Goal: Information Seeking & Learning: Check status

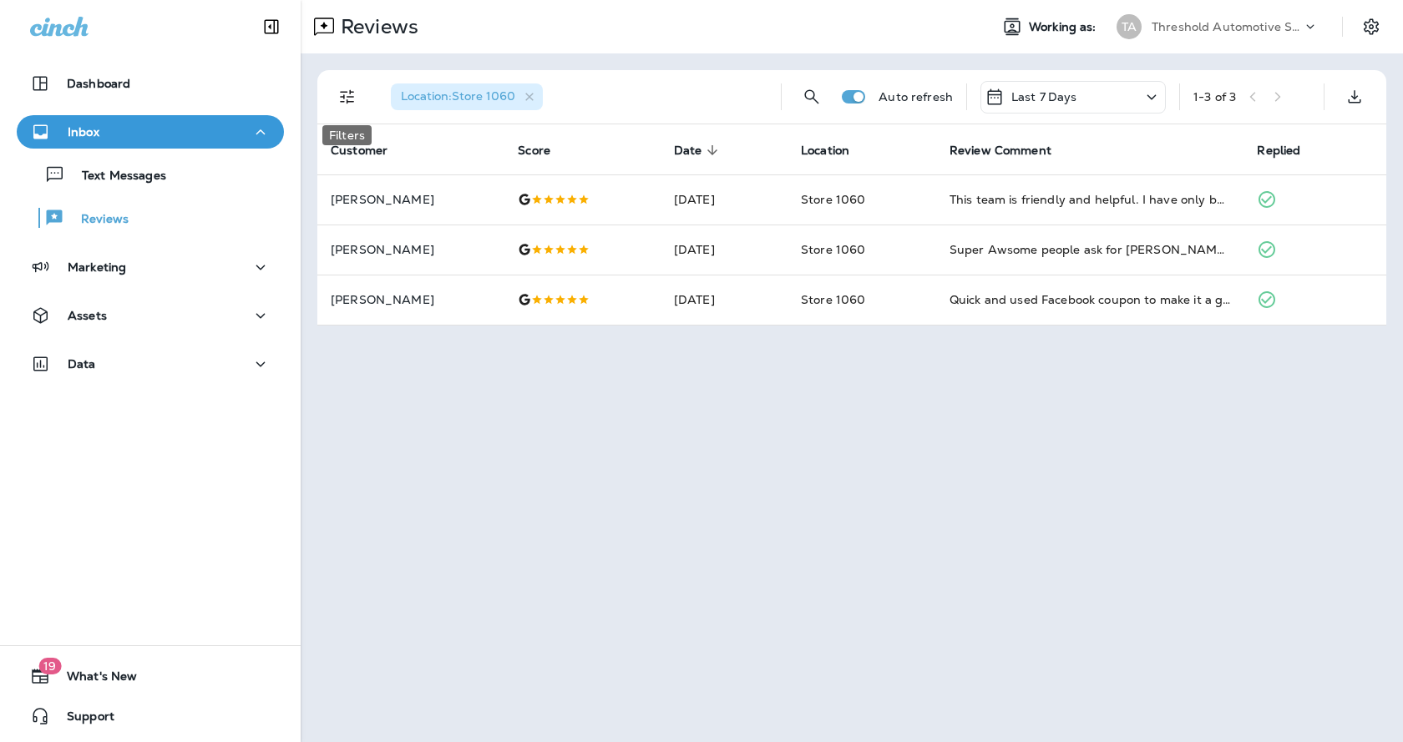
click at [351, 94] on icon "Filters" at bounding box center [347, 97] width 20 height 20
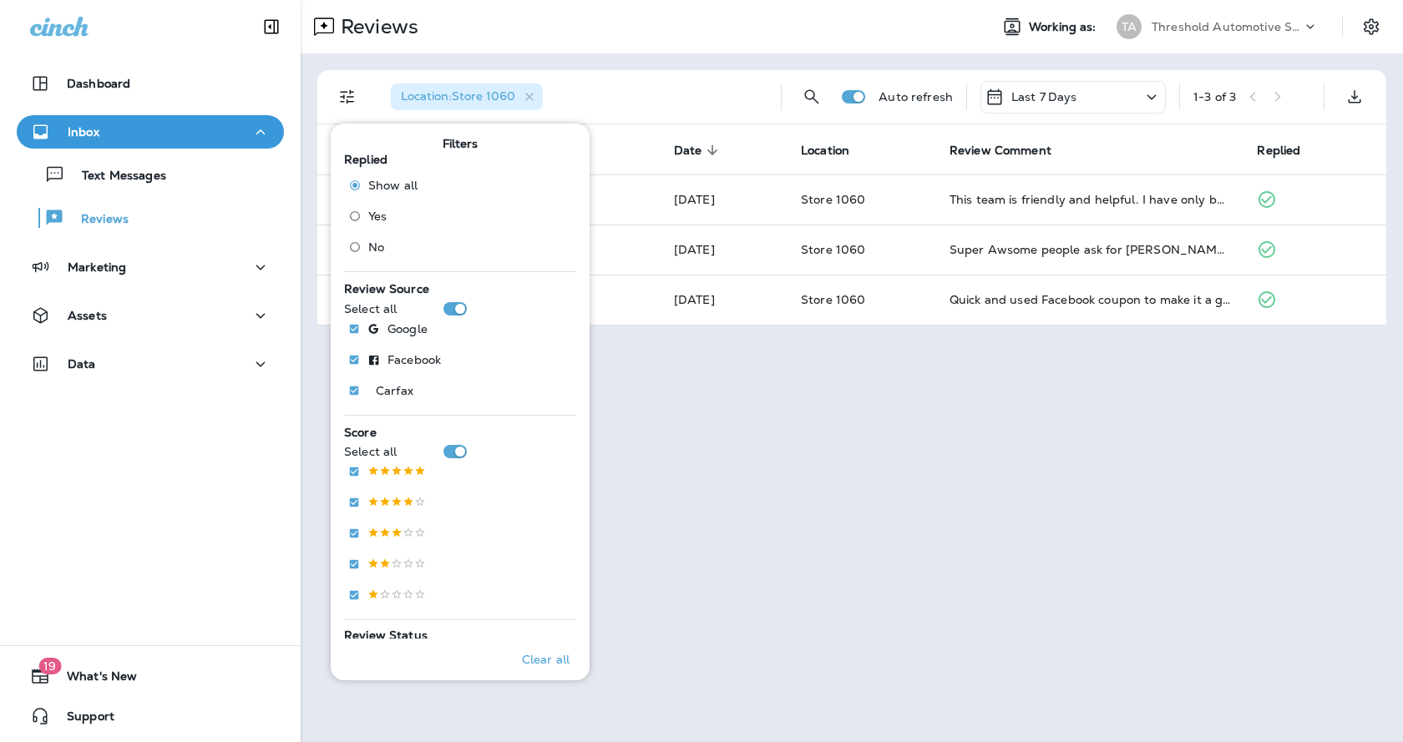
click at [908, 484] on div "Reviews Working as: TA Threshold Automotive Service dba Grease Monkey Location …" at bounding box center [852, 371] width 1102 height 742
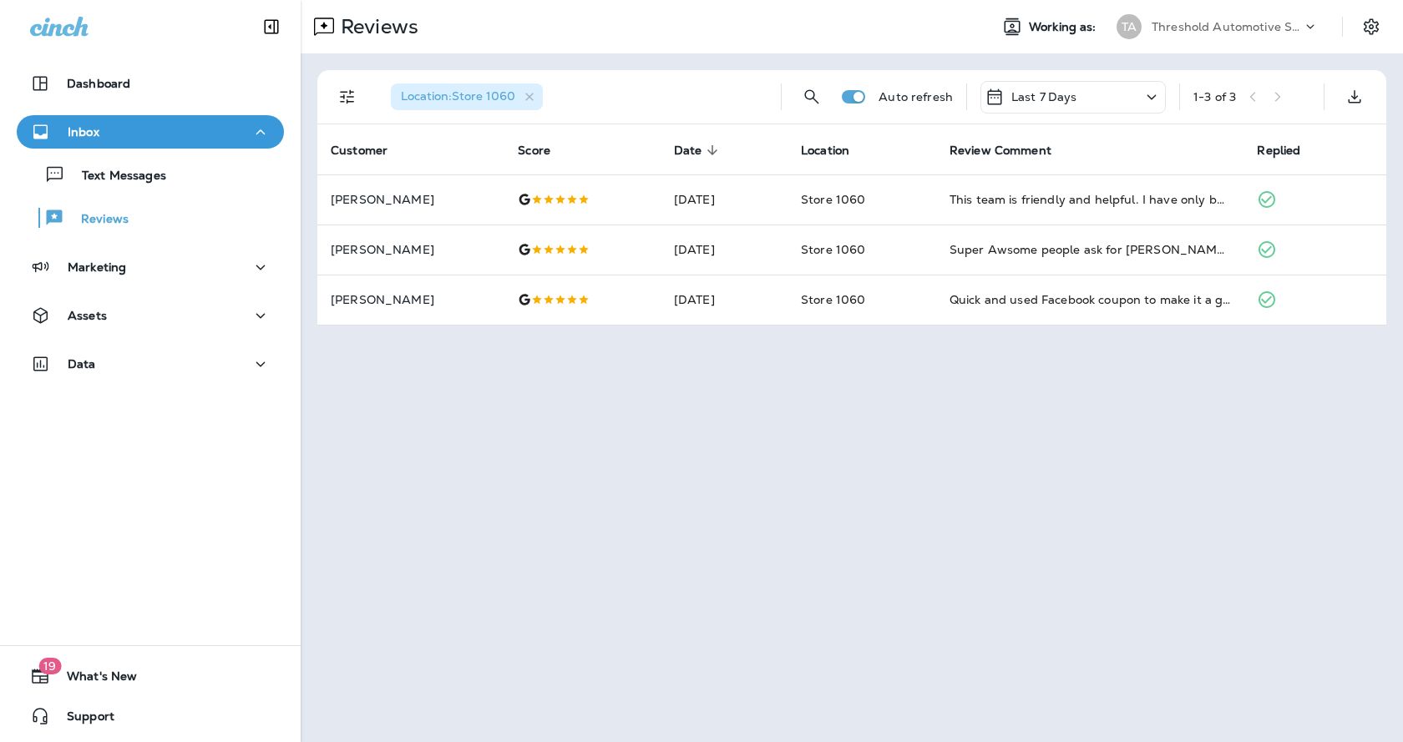
click at [1141, 106] on div "Last 7 Days" at bounding box center [1072, 97] width 185 height 33
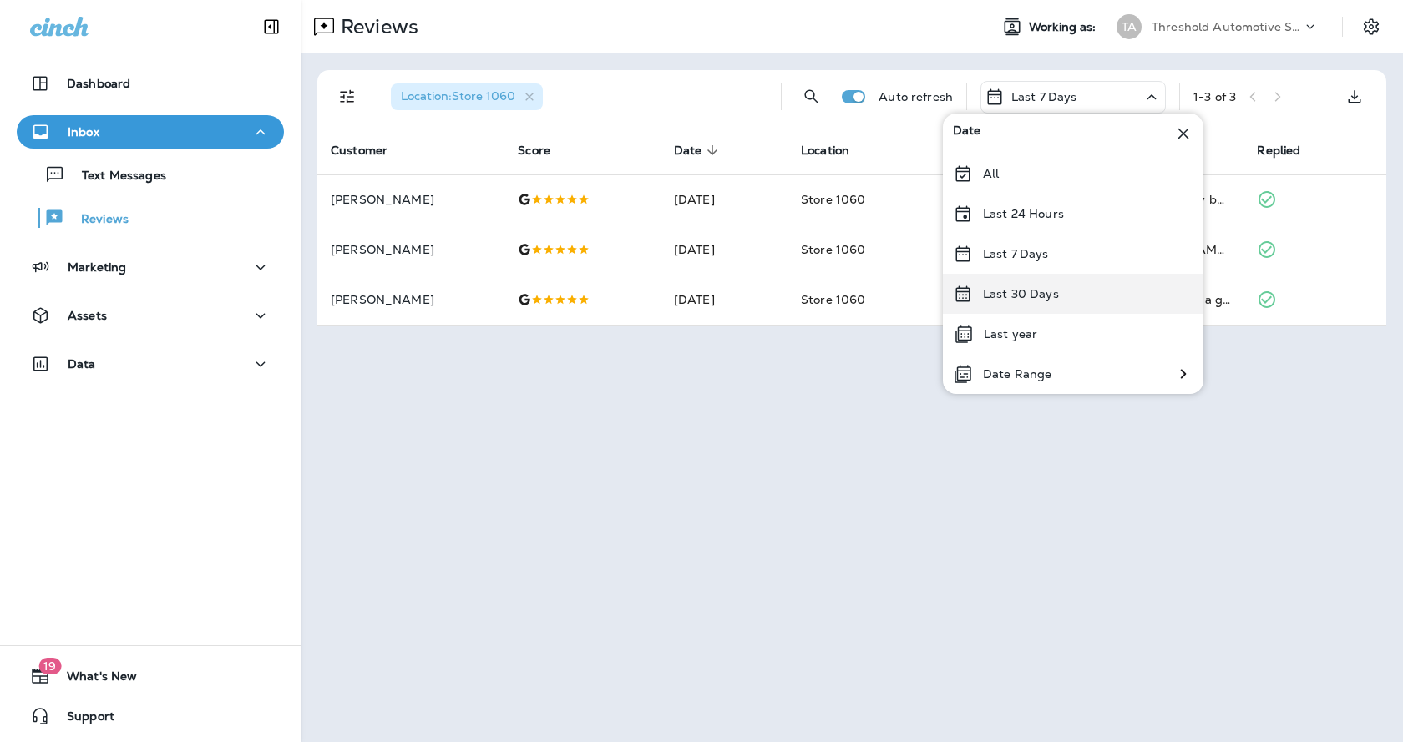
click at [1026, 291] on p "Last 30 Days" at bounding box center [1021, 293] width 76 height 13
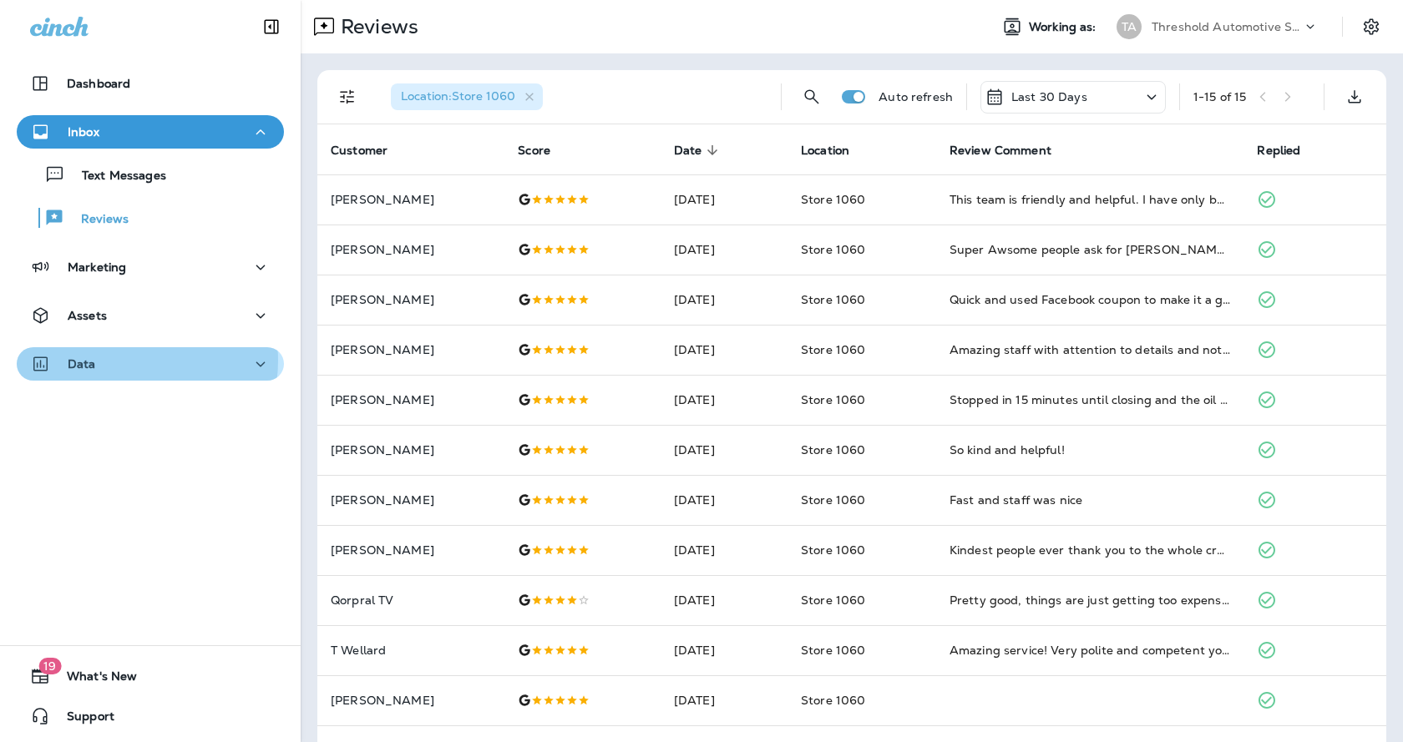
click at [129, 361] on div "Data" at bounding box center [150, 364] width 240 height 21
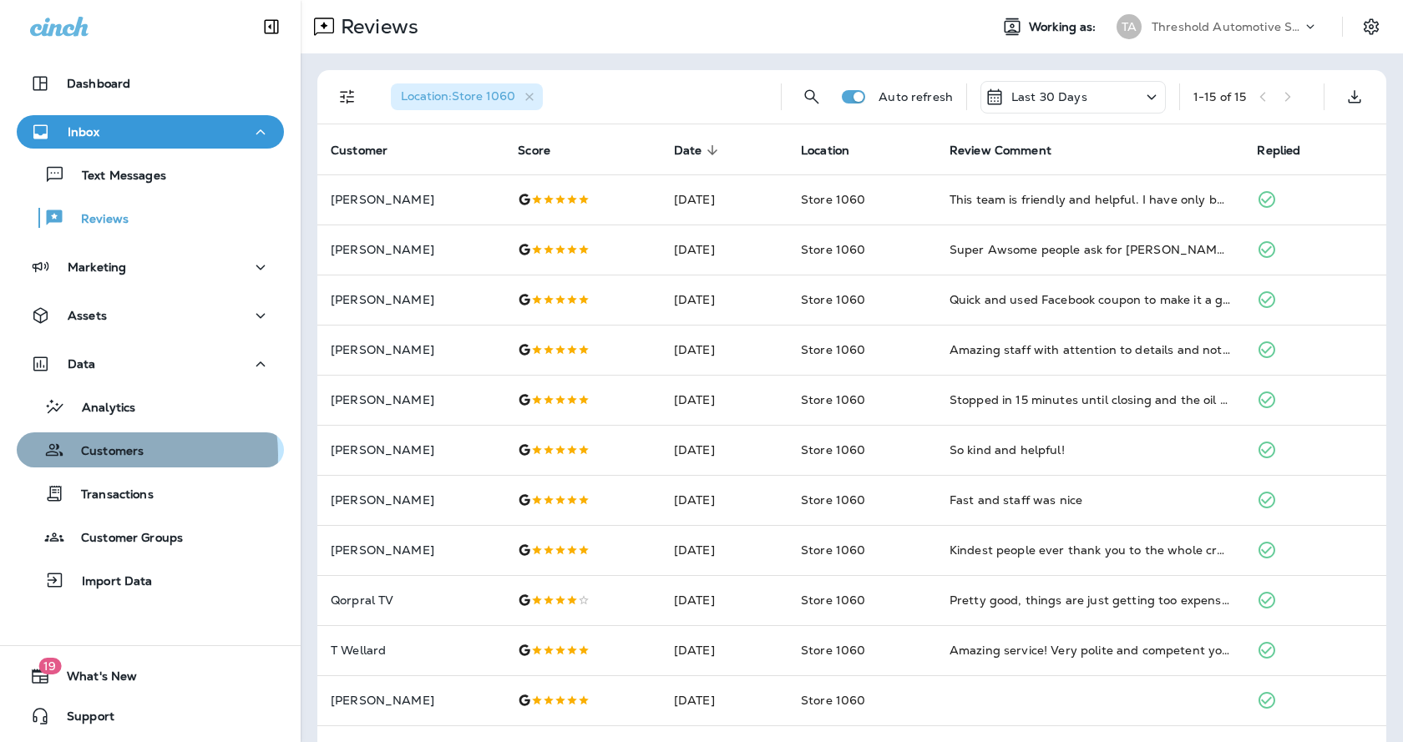
click at [113, 454] on p "Customers" at bounding box center [103, 452] width 79 height 16
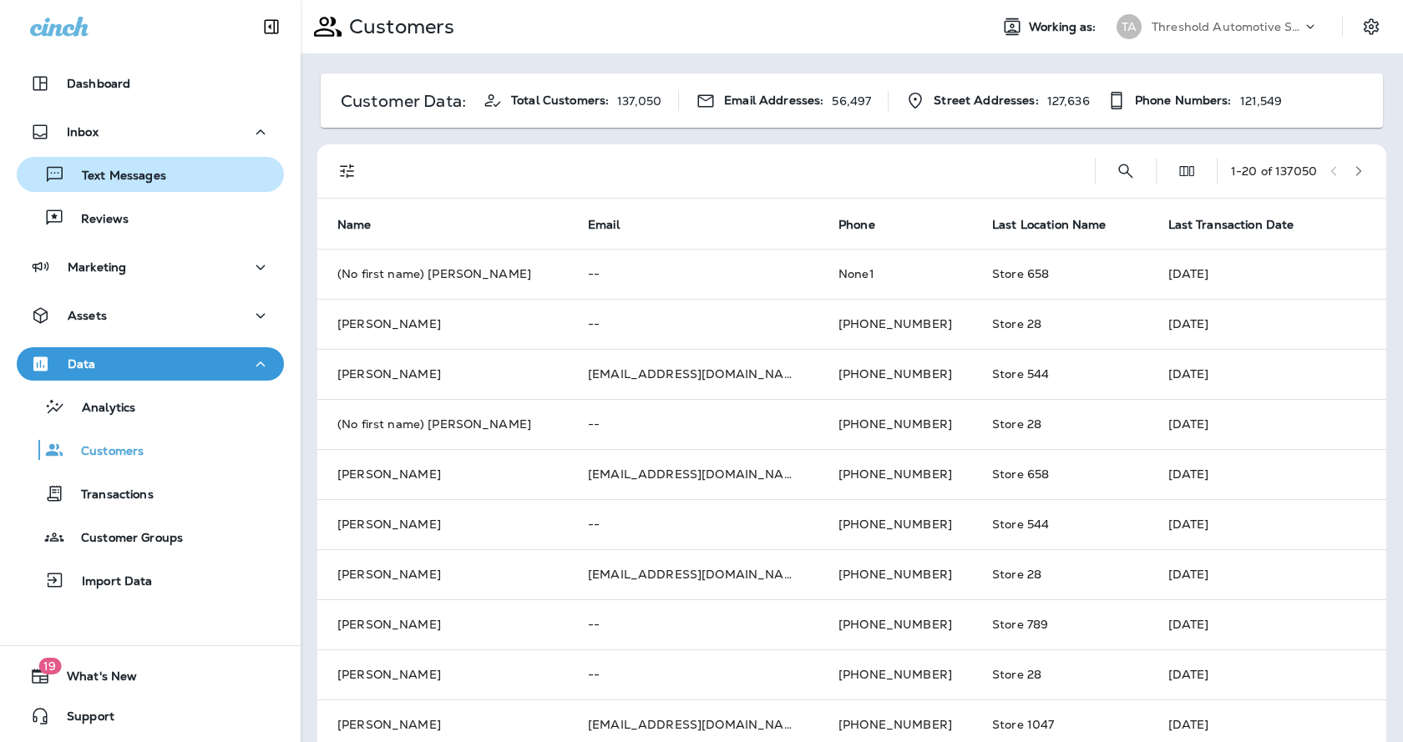
click at [117, 181] on p "Text Messages" at bounding box center [115, 177] width 101 height 16
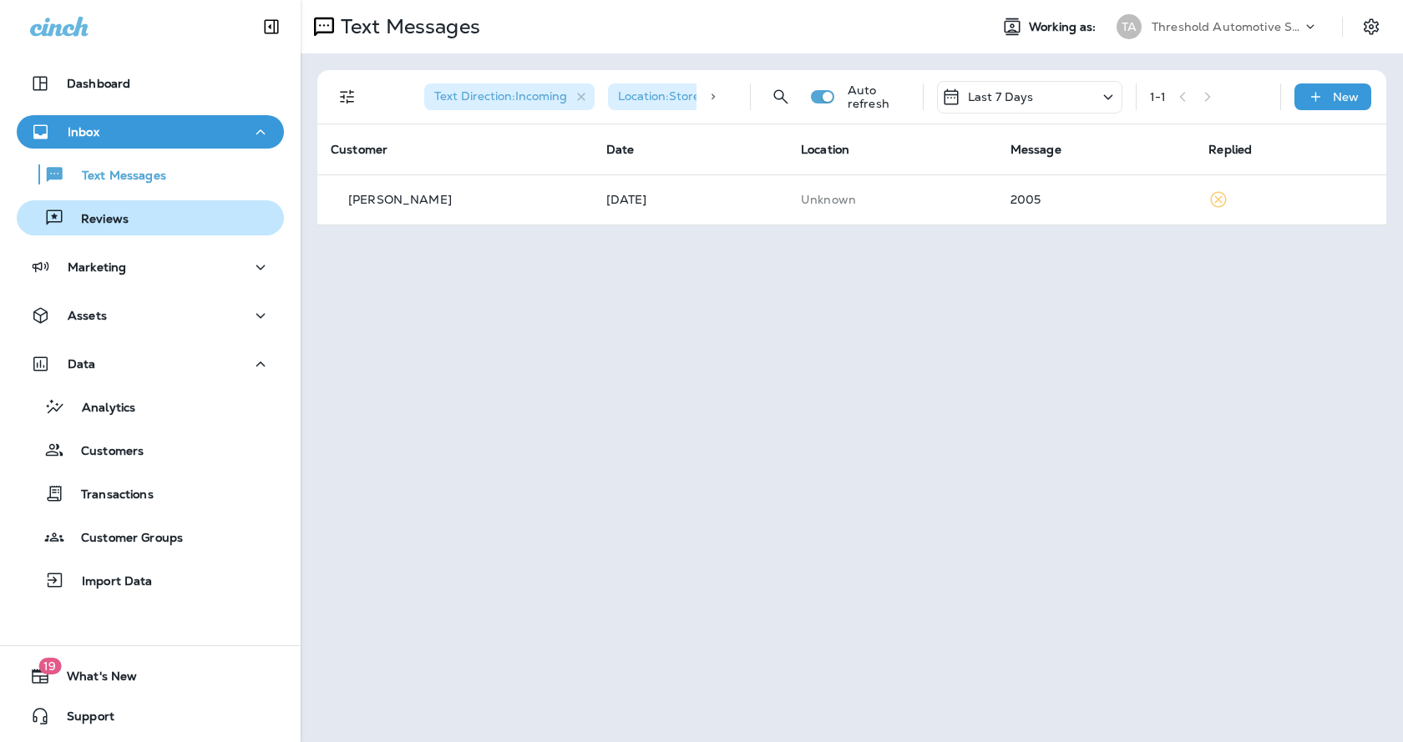
click at [121, 220] on p "Reviews" at bounding box center [96, 220] width 64 height 16
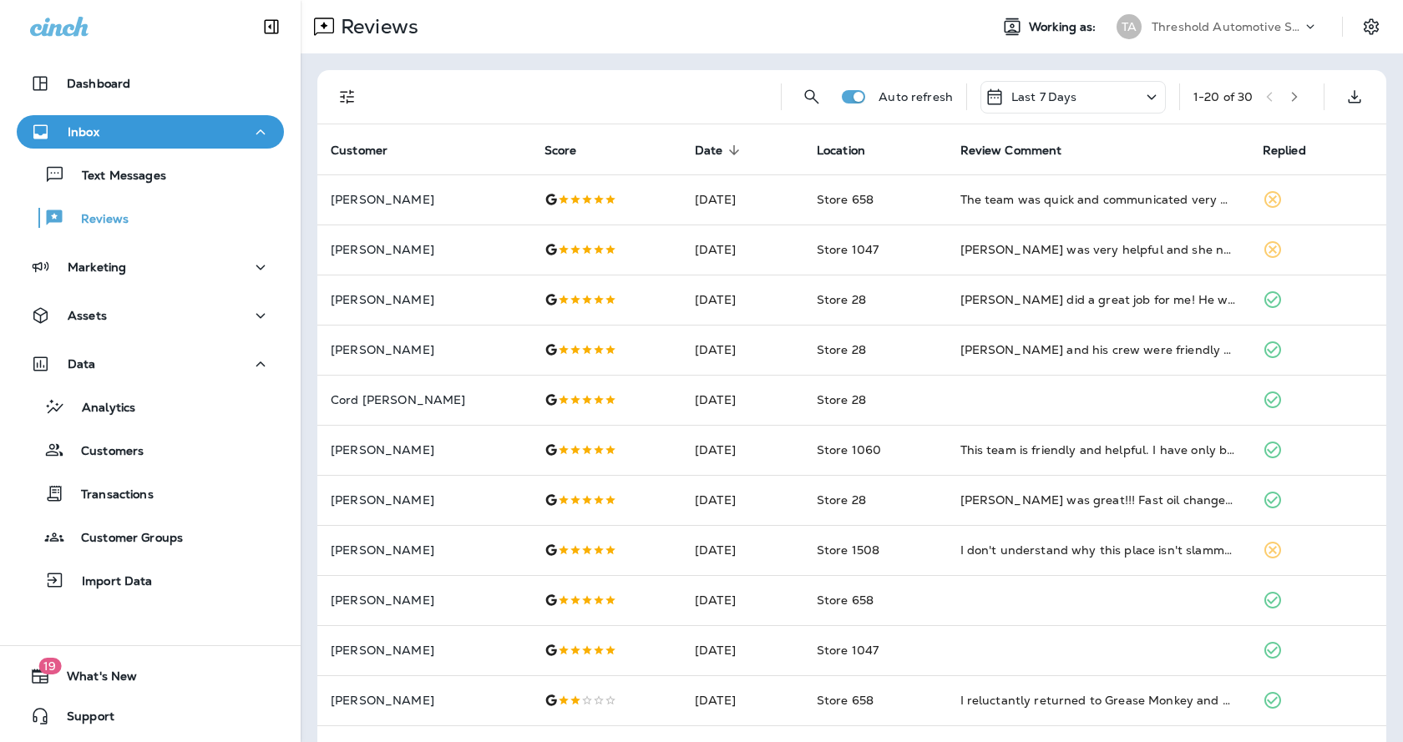
click at [1288, 94] on icon "button" at bounding box center [1294, 97] width 12 height 12
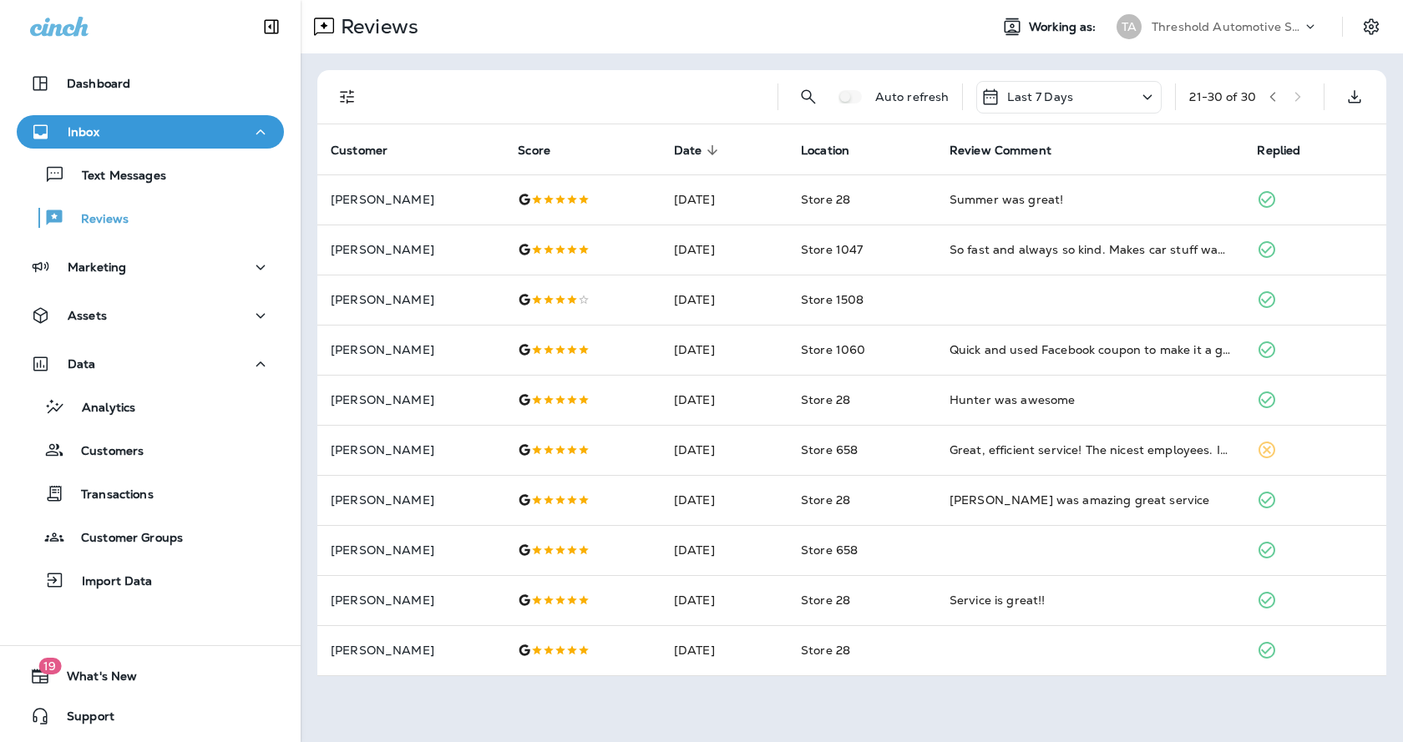
click at [1269, 97] on icon "button" at bounding box center [1273, 97] width 12 height 12
